Goal: Check status

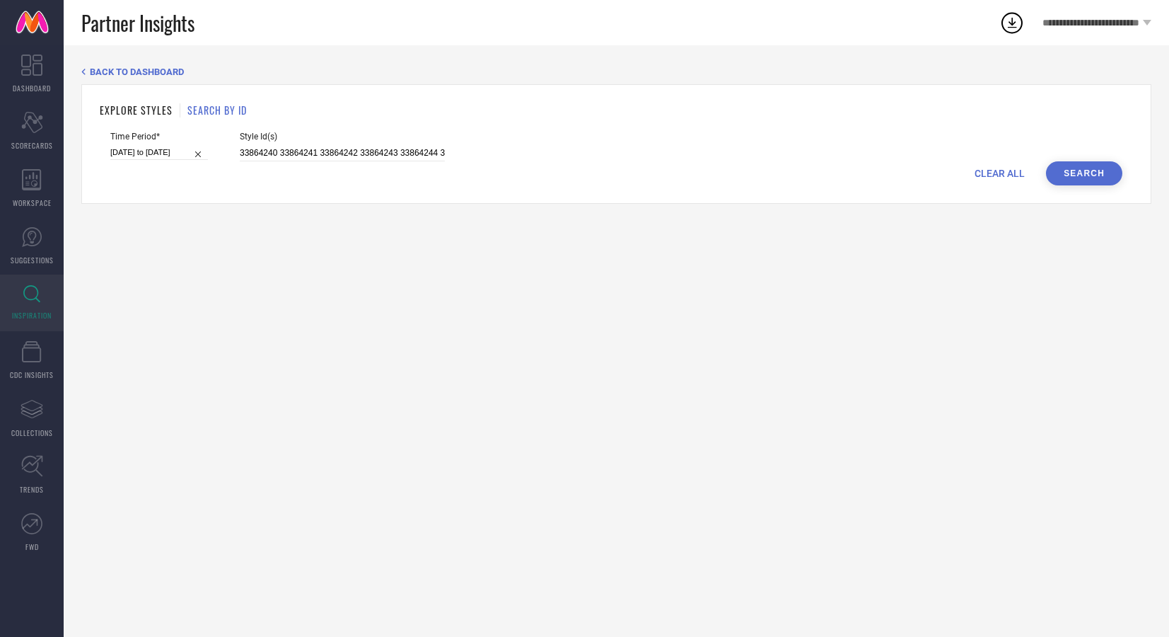
click at [358, 159] on input "33864240 33864241 33864242 33864243 33864244 33864245 33864246 33864257 3386425…" at bounding box center [342, 153] width 205 height 16
click at [385, 160] on input "33864240 33864241 33864242 33864243 33864244 33864245 33864246 33864257 3386425…" at bounding box center [342, 153] width 205 height 16
click at [390, 152] on input "33864240 33864241 33864242 33864243 33864244 33864245 33864246 33864257 3386425…" at bounding box center [342, 153] width 205 height 16
click at [390, 152] on input "33864240 33864241 33864242 33864243 330251168 30251169 32493668 29753974 317555…" at bounding box center [342, 153] width 205 height 16
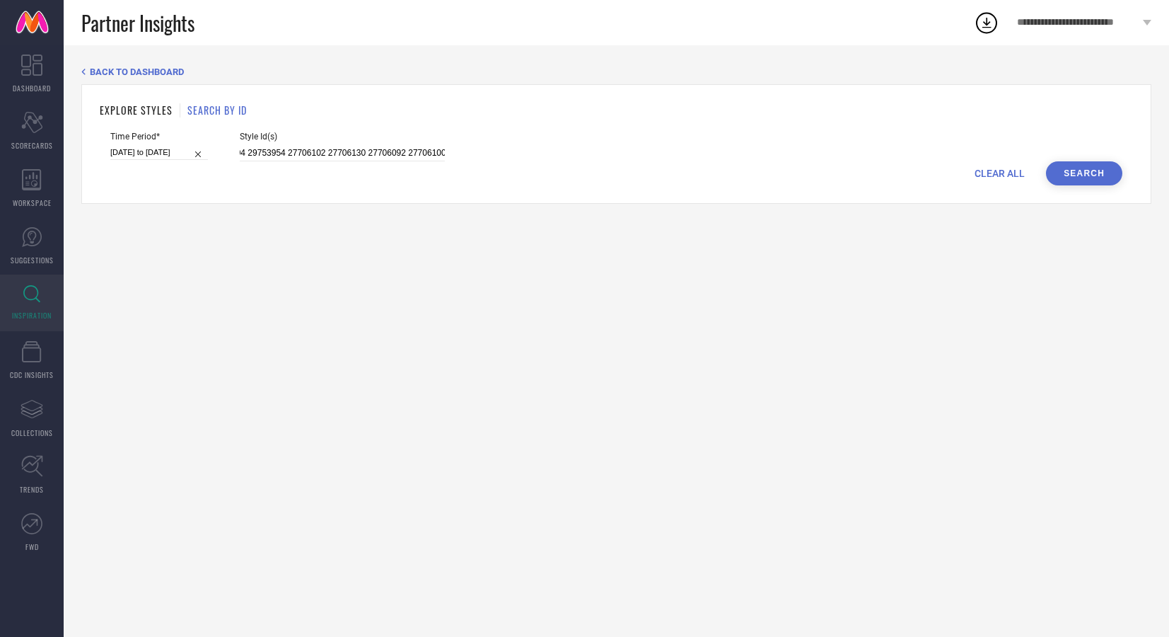
type input "30251168 30251169 32493668 29753974 31755501 29753958 27706098 27706094 2975395…"
drag, startPoint x: 169, startPoint y: 154, endPoint x: 233, endPoint y: 159, distance: 63.9
click at [169, 153] on input "[DATE] to [DATE]" at bounding box center [159, 152] width 98 height 15
select select "7"
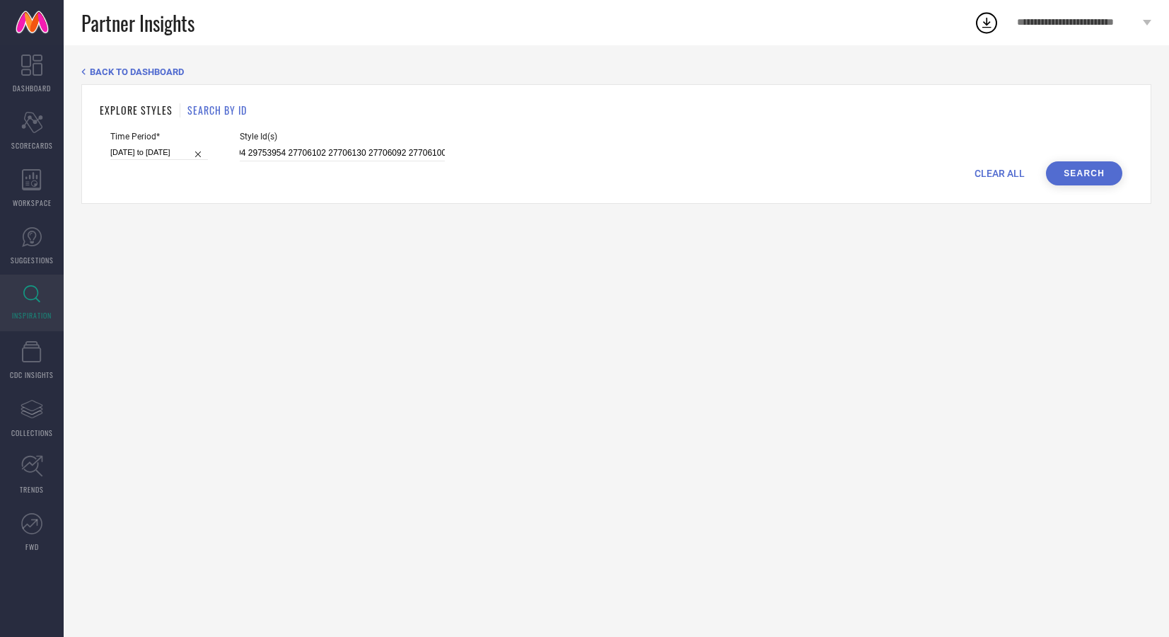
select select "2025"
select select "8"
select select "2025"
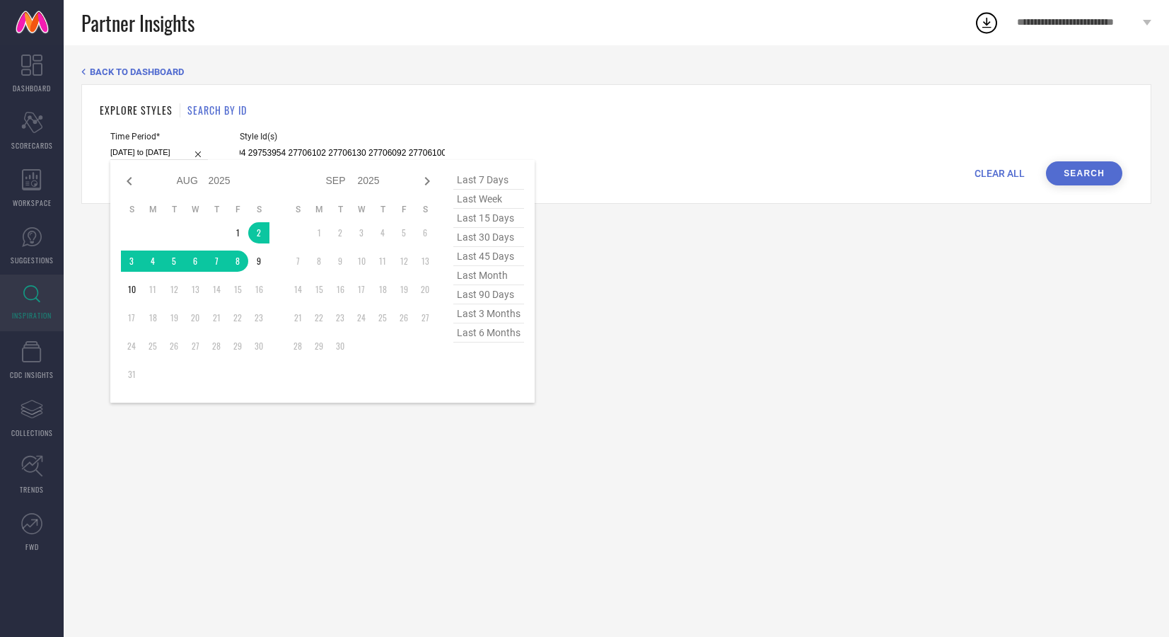
type input "30251168 30251169 32493668 29753974 31755501 29753958 27706098 27706094 2975395…"
click at [490, 238] on span "last 30 days" at bounding box center [488, 237] width 71 height 19
type input "[DATE] to [DATE]"
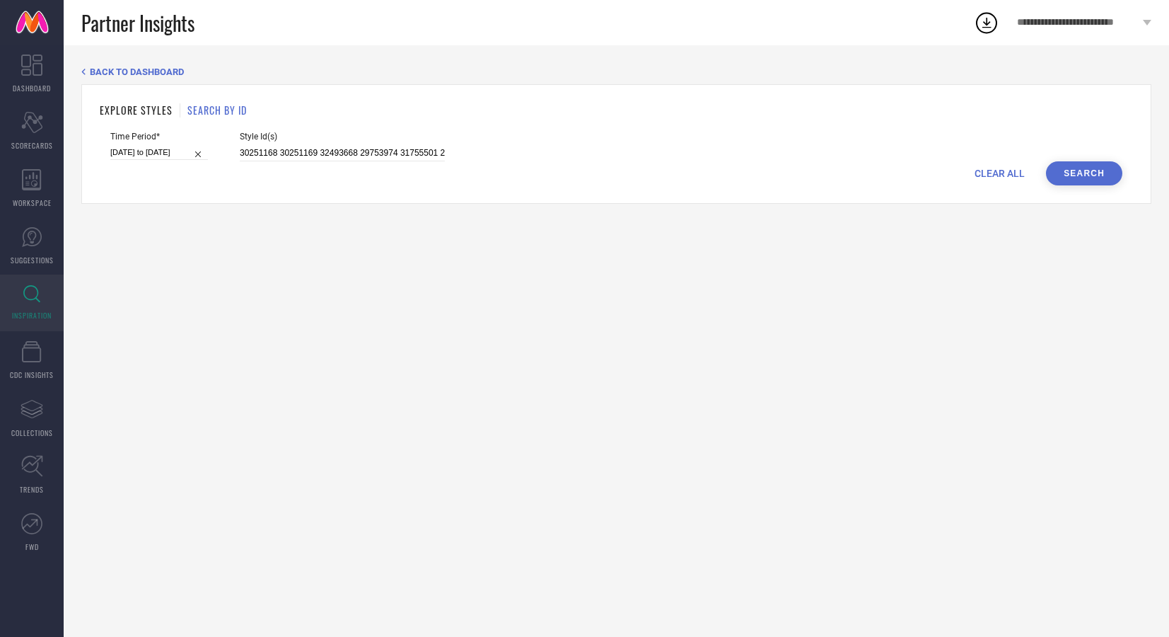
click at [1080, 174] on button "Search" at bounding box center [1084, 173] width 76 height 24
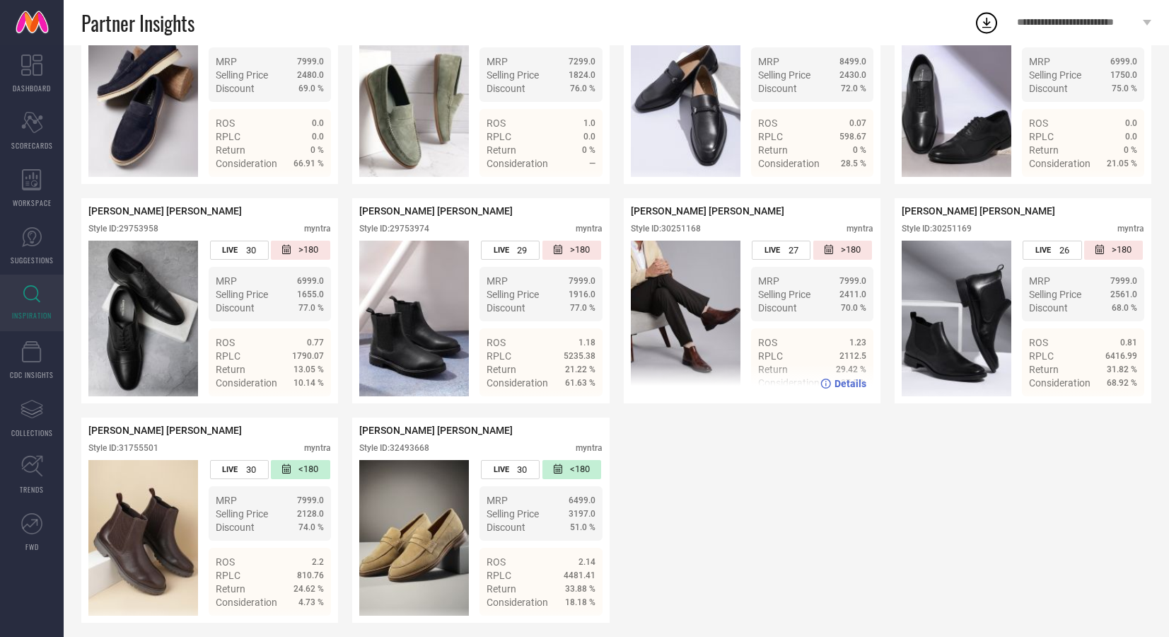
scroll to position [356, 0]
